Goal: Find specific fact: Find specific page/section

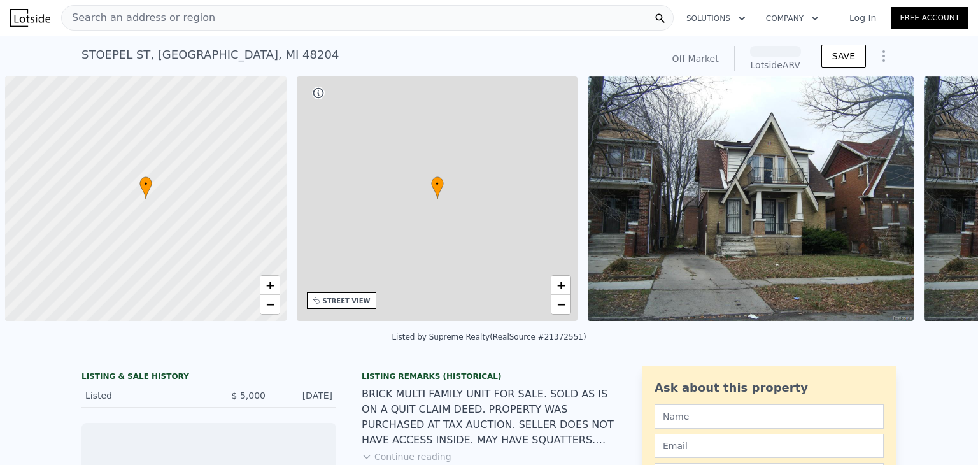
scroll to position [0, 5]
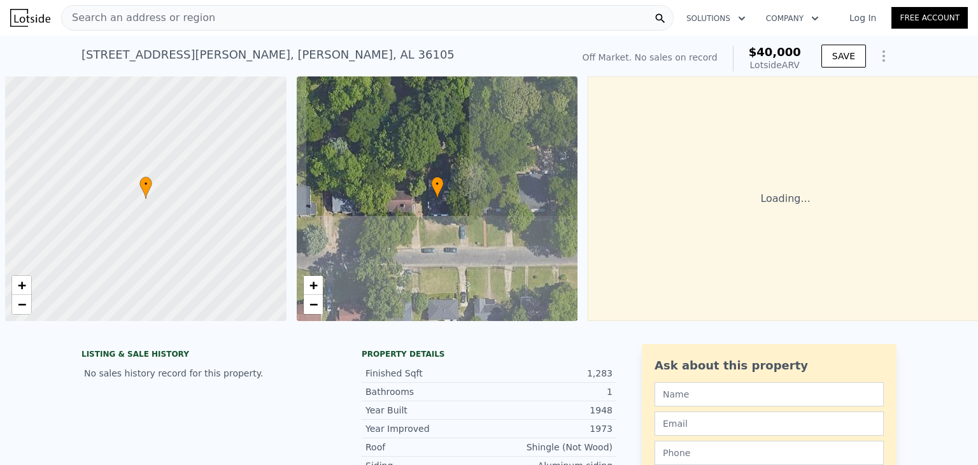
scroll to position [0, 5]
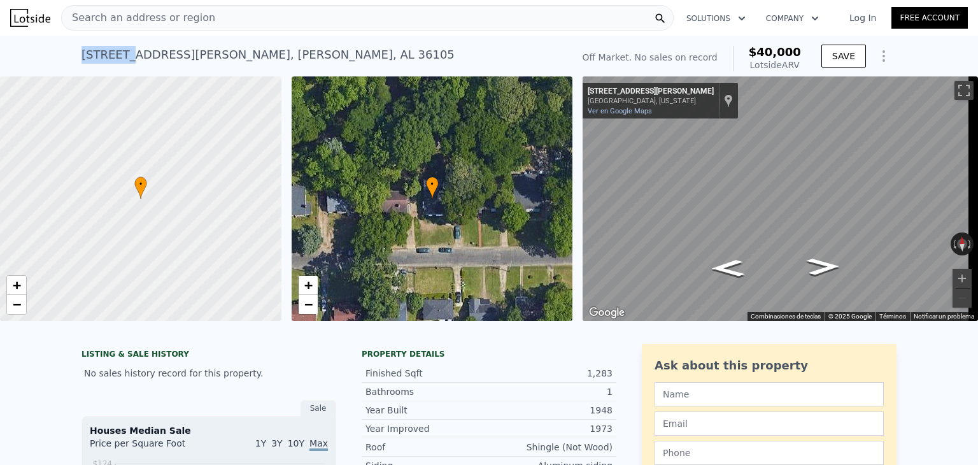
drag, startPoint x: 78, startPoint y: 55, endPoint x: 147, endPoint y: 57, distance: 69.4
click at [133, 54] on div "6 Stuart St , Montgomery , AL 36105" at bounding box center [268, 55] width 373 height 18
drag, startPoint x: 147, startPoint y: 57, endPoint x: 181, endPoint y: 61, distance: 34.1
click at [154, 59] on div "6 Stuart St , Montgomery , AL 36105" at bounding box center [268, 55] width 373 height 18
drag, startPoint x: 227, startPoint y: 61, endPoint x: 248, endPoint y: 61, distance: 21.7
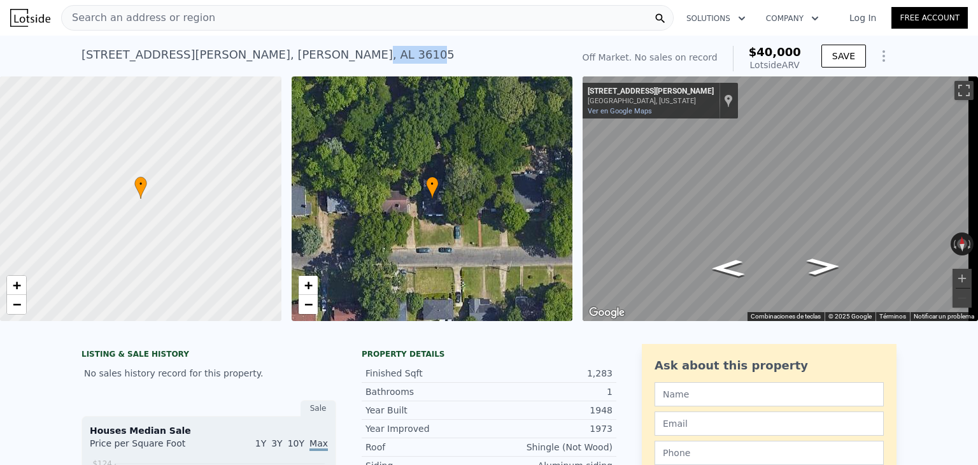
click at [248, 61] on div "6 Stuart St , Montgomery , AL 36105" at bounding box center [268, 55] width 373 height 18
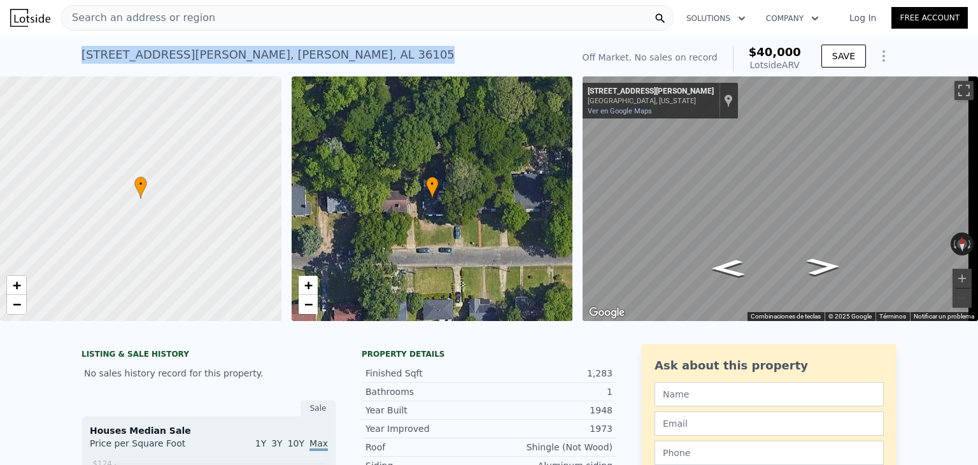
drag, startPoint x: 257, startPoint y: 55, endPoint x: 72, endPoint y: 53, distance: 184.7
click at [72, 53] on div "6 Stuart St , Montgomery , AL 36105 No sales on record (~ARV $40k ) Off Market.…" at bounding box center [489, 56] width 978 height 41
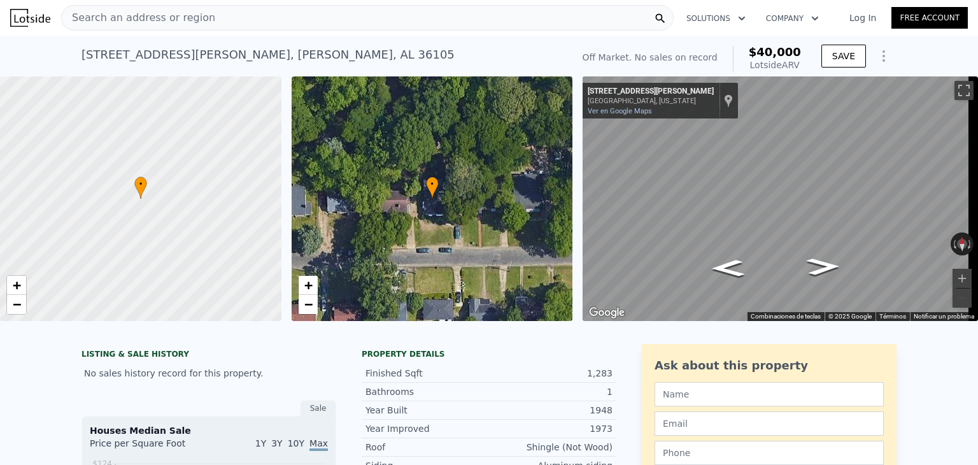
drag, startPoint x: 76, startPoint y: 53, endPoint x: 141, endPoint y: 57, distance: 65.8
click at [87, 53] on div "6 Stuart St , Montgomery , AL 36105 No sales on record (~ARV $40k ) Off Market.…" at bounding box center [489, 56] width 978 height 41
click at [141, 57] on div "6 Stuart St , Montgomery , AL 36105" at bounding box center [268, 55] width 373 height 18
drag, startPoint x: 214, startPoint y: 62, endPoint x: 236, endPoint y: 59, distance: 21.8
click at [236, 59] on div "6 Stuart St , Montgomery , AL 36105" at bounding box center [268, 55] width 373 height 18
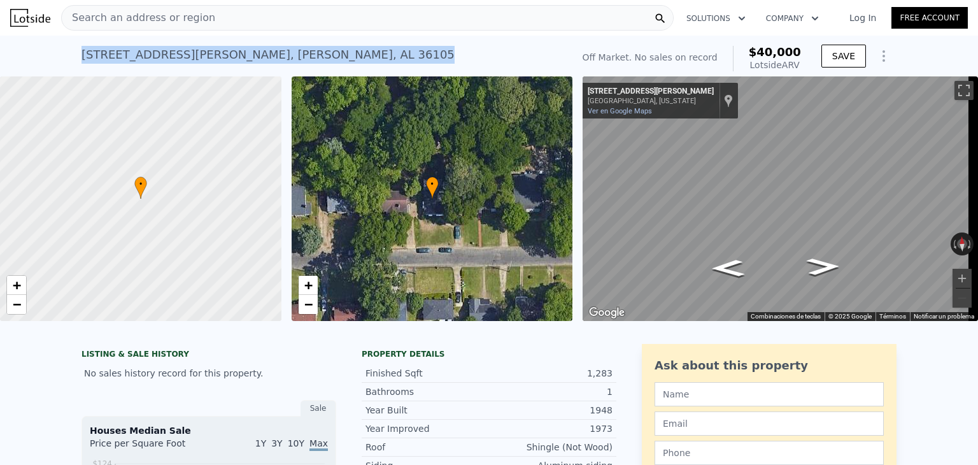
drag, startPoint x: 261, startPoint y: 55, endPoint x: 73, endPoint y: 62, distance: 188.0
click at [73, 62] on div "6 Stuart St , Montgomery , AL 36105 No sales on record (~ARV $40k ) Off Market.…" at bounding box center [489, 56] width 978 height 41
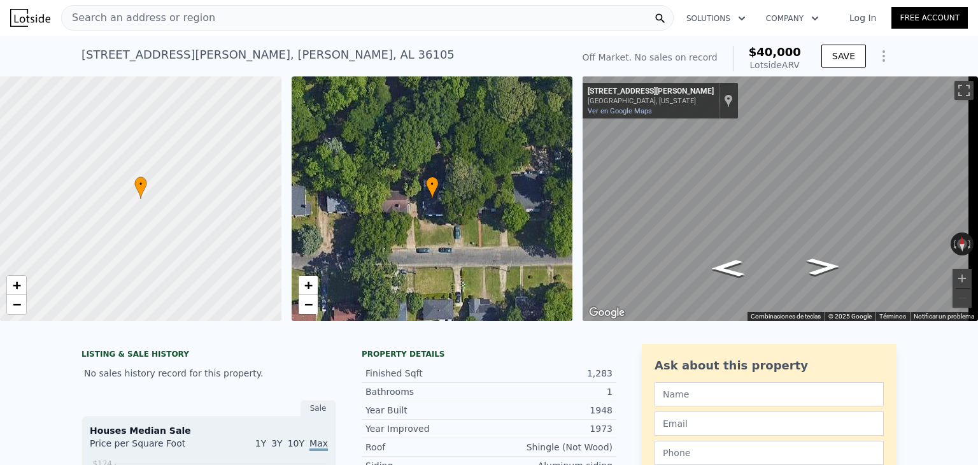
drag, startPoint x: 75, startPoint y: 57, endPoint x: 112, endPoint y: 53, distance: 37.1
click at [79, 55] on div "6 Stuart St , Montgomery , AL 36105 No sales on record (~ARV $40k ) Off Market.…" at bounding box center [489, 56] width 978 height 41
drag, startPoint x: 183, startPoint y: 55, endPoint x: 206, endPoint y: 55, distance: 22.9
click at [206, 55] on div "6 Stuart St , Montgomery , AL 36105" at bounding box center [268, 55] width 373 height 18
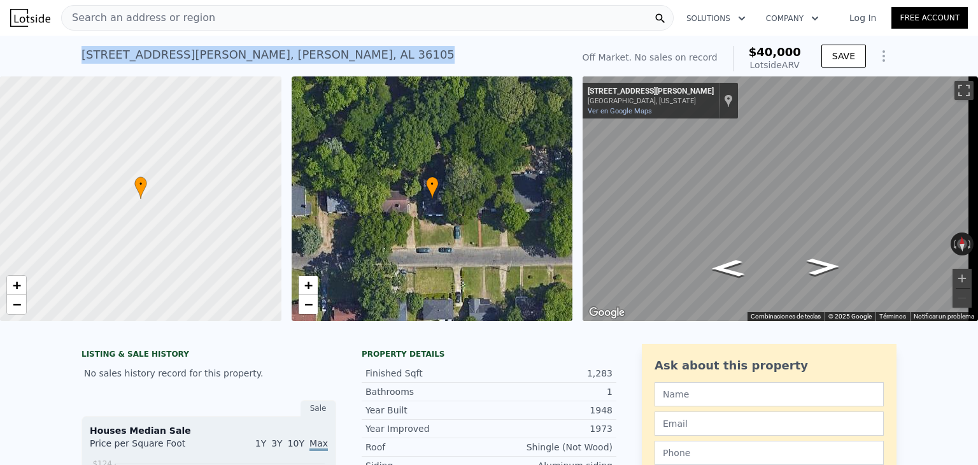
drag, startPoint x: 255, startPoint y: 53, endPoint x: 69, endPoint y: 47, distance: 186.1
click at [69, 47] on div "6 Stuart St , Montgomery , AL 36105 No sales on record (~ARV $40k ) Off Market.…" at bounding box center [489, 56] width 978 height 41
copy div "6 Stuart St , Montgomery , AL 36105"
click at [108, 66] on div "6 Stuart St , Montgomery , AL 36105 No sales on record (~ARV $40k )" at bounding box center [324, 59] width 485 height 36
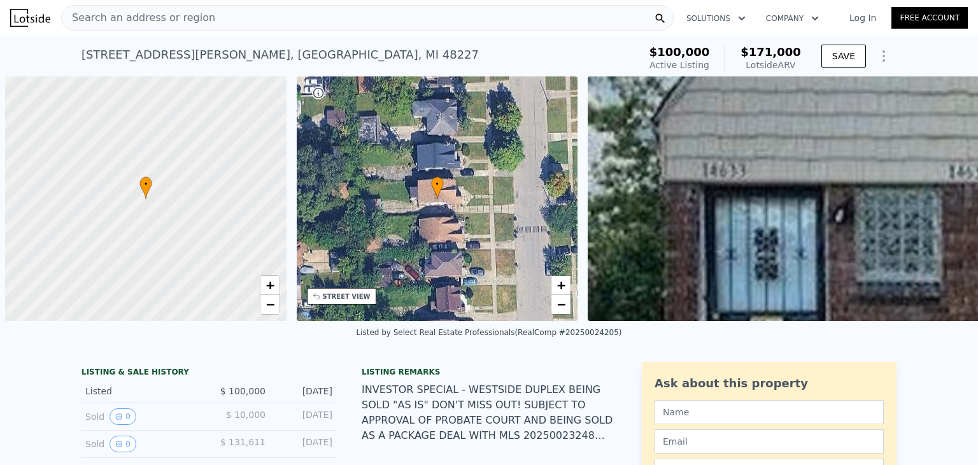
scroll to position [0, 5]
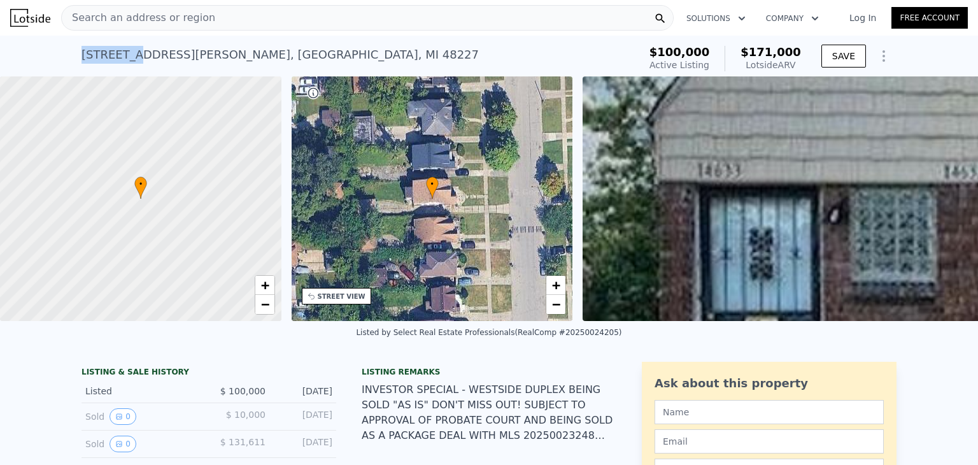
drag, startPoint x: 76, startPoint y: 53, endPoint x: 139, endPoint y: 53, distance: 62.4
click at [127, 53] on div "14633 Forrer St , Detroit , MI 48227" at bounding box center [280, 55] width 397 height 18
drag, startPoint x: 267, startPoint y: 52, endPoint x: 275, endPoint y: 52, distance: 8.3
click at [275, 52] on div "14633 Forrer St , Detroit , MI 48227 Active at $100k (~ARV $171k )" at bounding box center [358, 59] width 553 height 36
click at [276, 52] on div "14633 Forrer St , Detroit , MI 48227 Active at $100k (~ARV $171k )" at bounding box center [358, 59] width 553 height 36
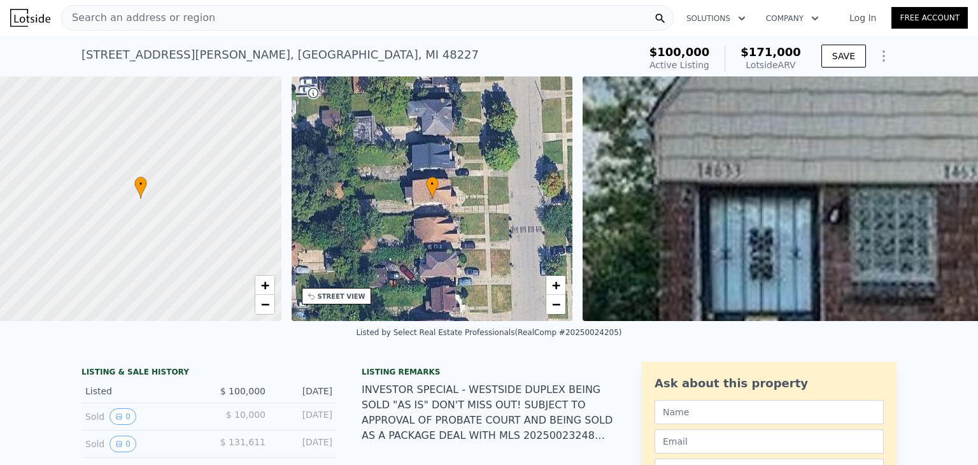
click at [260, 49] on div "14633 Forrer St , Detroit , MI 48227 Active at $100k (~ARV $171k )" at bounding box center [358, 59] width 553 height 36
click at [247, 54] on div "14633 Forrer St , Detroit , MI 48227 Active at $100k (~ARV $171k )" at bounding box center [358, 59] width 553 height 36
click at [237, 54] on div "14633 Forrer St , Detroit , MI 48227" at bounding box center [280, 55] width 397 height 18
click at [136, 48] on div "14633 Forrer St , Detroit , MI 48227" at bounding box center [280, 55] width 397 height 18
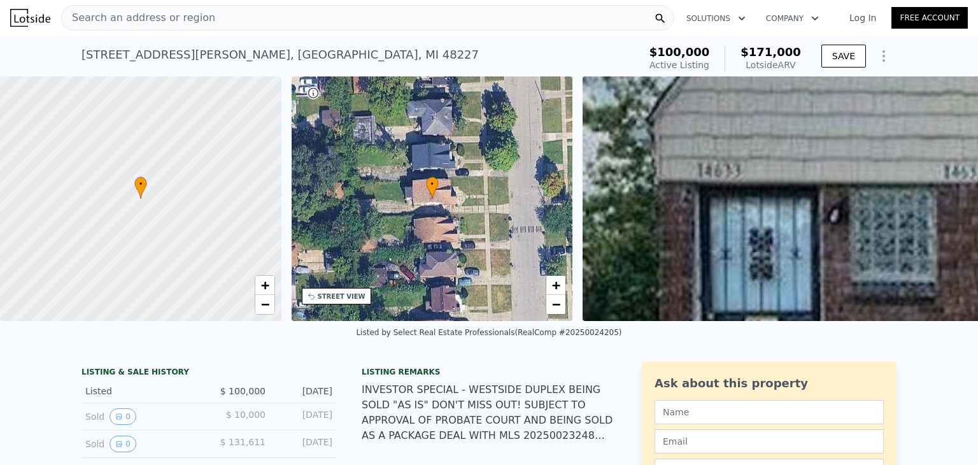
click at [74, 46] on div "14633 Forrer St , Detroit , MI 48227 Active at $100k (~ARV $171k ) $100,000 Act…" at bounding box center [489, 56] width 978 height 41
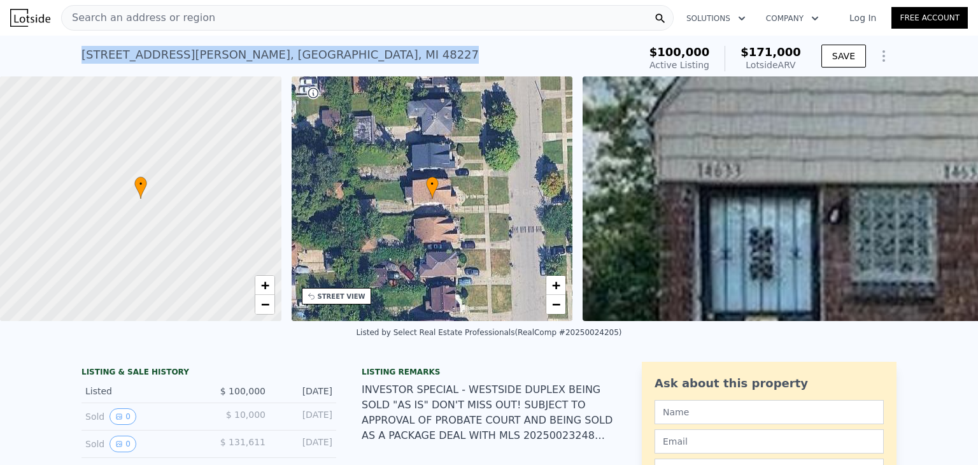
drag, startPoint x: 74, startPoint y: 46, endPoint x: 247, endPoint y: 49, distance: 173.3
click at [247, 49] on div "14633 Forrer St , Detroit , MI 48227 Active at $100k (~ARV $171k ) $100,000 Act…" at bounding box center [489, 56] width 978 height 41
click at [247, 49] on div "14633 Forrer St , Detroit , MI 48227" at bounding box center [280, 55] width 397 height 18
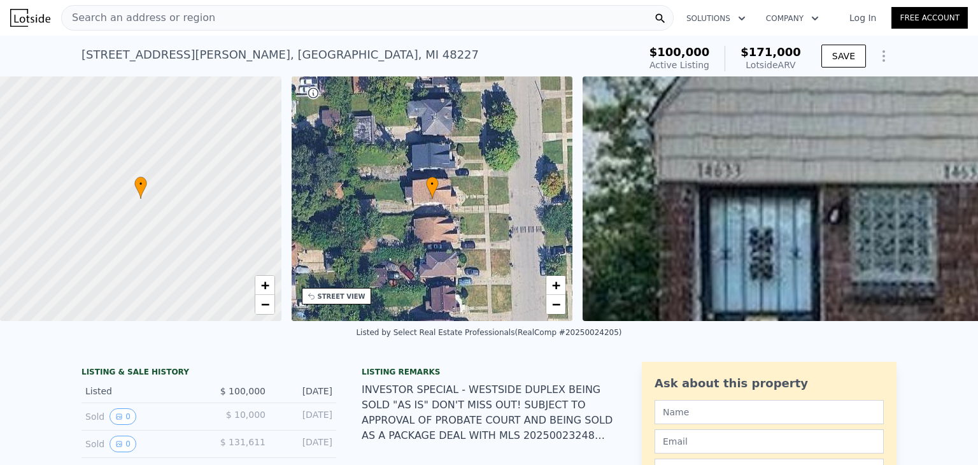
click at [252, 53] on div "14633 Forrer St , Detroit , MI 48227" at bounding box center [280, 55] width 397 height 18
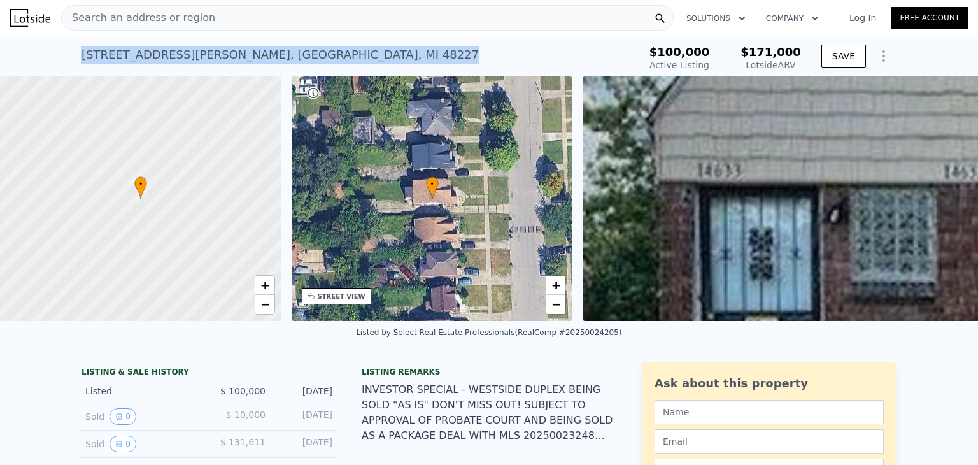
drag, startPoint x: 252, startPoint y: 53, endPoint x: 88, endPoint y: 60, distance: 163.8
click at [88, 60] on div "14633 Forrer St , Detroit , MI 48227" at bounding box center [280, 55] width 397 height 18
copy div "14633 Forrer St , Detroit , MI 48227 Active at $100k (~ARV $171k )"
